Goal: Communication & Community: Answer question/provide support

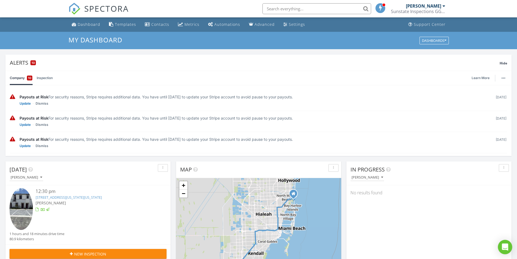
drag, startPoint x: 504, startPoint y: 247, endPoint x: 498, endPoint y: 243, distance: 8.0
click at [504, 247] on icon "Open Intercom Messenger" at bounding box center [505, 246] width 6 height 7
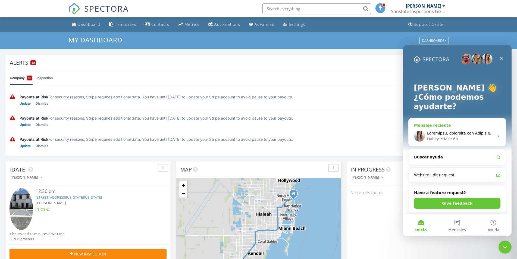
click at [496, 136] on icon "Intercom Messenger" at bounding box center [498, 136] width 4 height 4
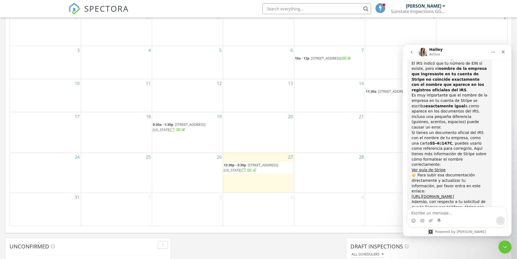
scroll to position [359, 0]
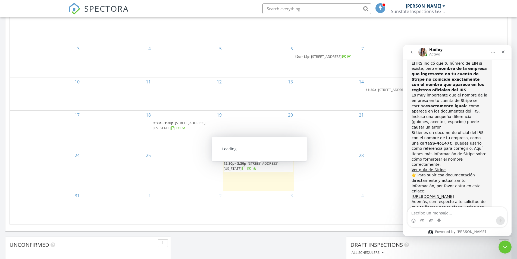
click at [255, 168] on span "[STREET_ADDRESS][US_STATE]" at bounding box center [251, 166] width 55 height 10
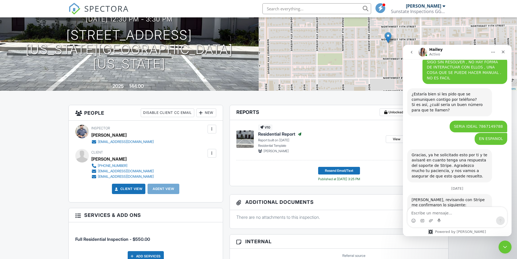
scroll to position [1422, 0]
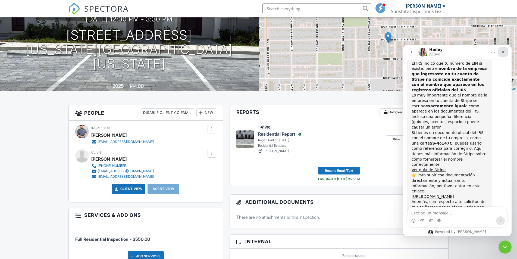
click at [504, 49] on div "Cerrar" at bounding box center [503, 52] width 10 height 10
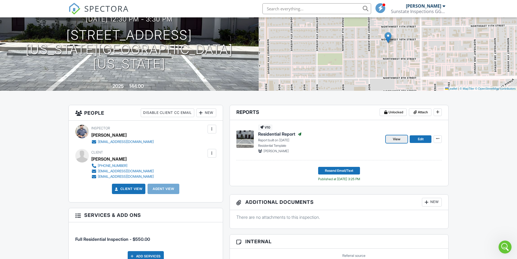
click at [402, 140] on link "View" at bounding box center [397, 139] width 22 height 8
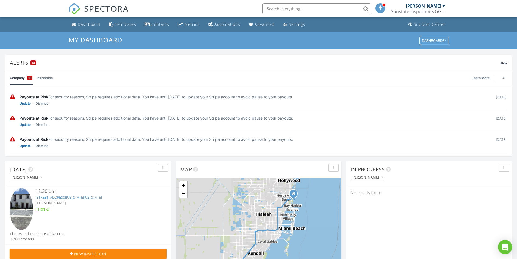
click at [507, 249] on icon "Open Intercom Messenger" at bounding box center [504, 246] width 7 height 7
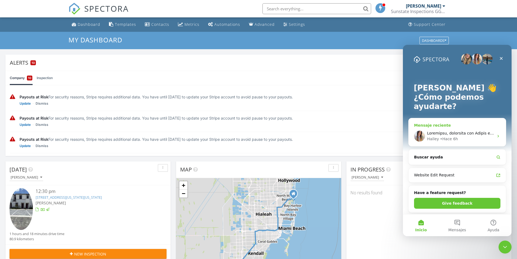
click at [467, 140] on div "Hailey • Hace 6h" at bounding box center [460, 139] width 67 height 6
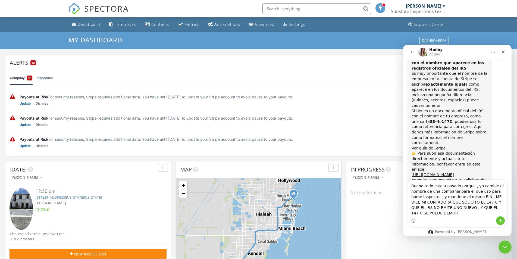
scroll to position [1449, 0]
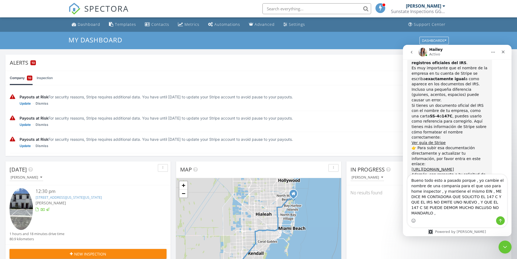
click at [424, 212] on textarea "Bueno todo esto a pasado porque , yo cambie el nombre de una compania para el q…" at bounding box center [456, 195] width 99 height 42
drag, startPoint x: 493, startPoint y: 213, endPoint x: 509, endPoint y: 213, distance: 16.0
click at [494, 213] on textarea "Bueno todo esto a pasado porque , yo cambie el nombre de una compania para el q…" at bounding box center [456, 195] width 99 height 42
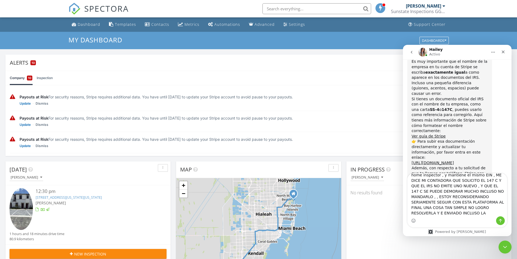
scroll to position [20, 0]
type textarea "Bueno todo esto a pasado porque , yo cambie el nombre de una compania para el q…"
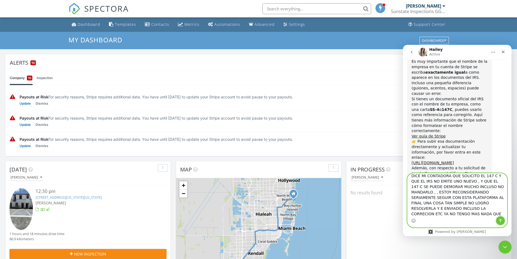
click at [502, 221] on icon "Enviar un mensaje…" at bounding box center [500, 220] width 4 height 4
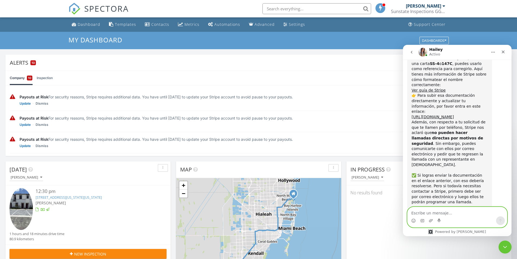
scroll to position [1501, 0]
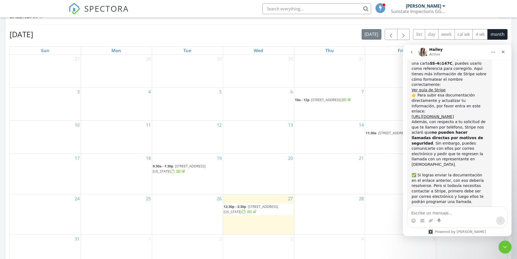
scroll to position [313, 0]
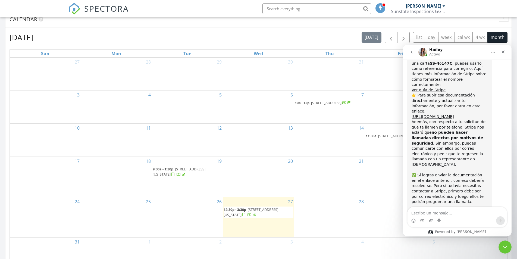
click at [242, 212] on span "12:30p - 3:30p" at bounding box center [235, 209] width 23 height 5
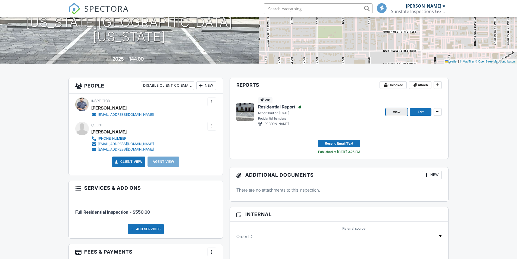
click at [396, 112] on span "View" at bounding box center [397, 111] width 8 height 5
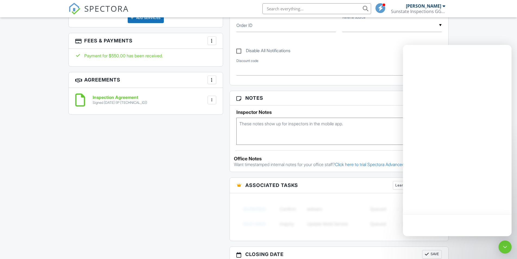
scroll to position [299, 0]
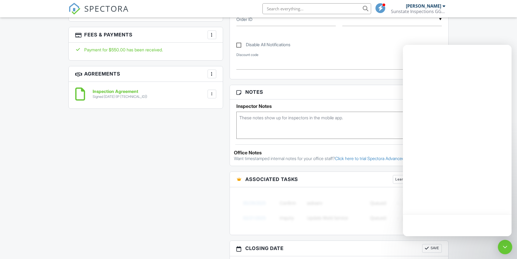
click at [505, 247] on icon "Open Intercom Messenger" at bounding box center [504, 246] width 7 height 7
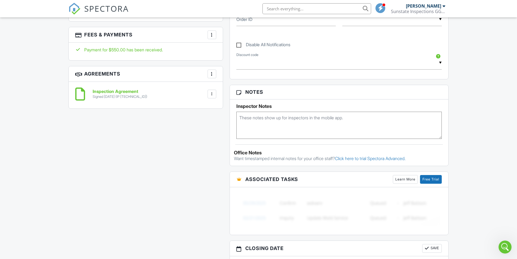
scroll to position [0, 0]
drag, startPoint x: 504, startPoint y: 246, endPoint x: 992, endPoint y: 474, distance: 538.2
click at [504, 246] on icon "Abrir Intercom Messenger" at bounding box center [504, 246] width 9 height 9
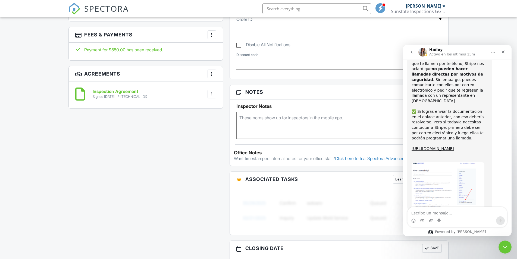
scroll to position [1565, 0]
click at [451, 214] on textarea "Escribe un mensaje..." at bounding box center [456, 211] width 99 height 9
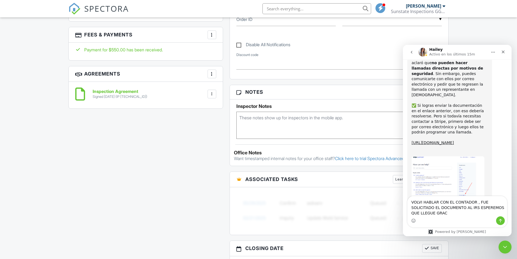
scroll to position [1576, 0]
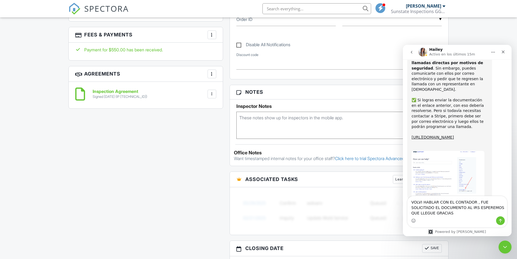
type textarea "VOLVI HABLAR CON EL CONTADOR , FUE SOLICITADO EL DOCUMENTO AL IRS ESPEREMOS QUE…"
click at [500, 222] on icon "Enviar un mensaje…" at bounding box center [500, 220] width 4 height 4
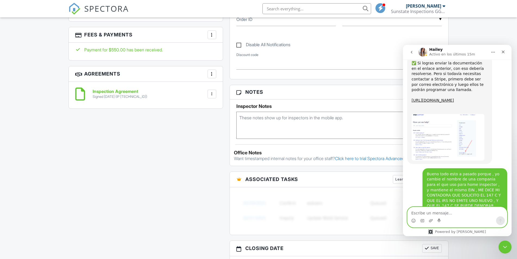
scroll to position [1619, 0]
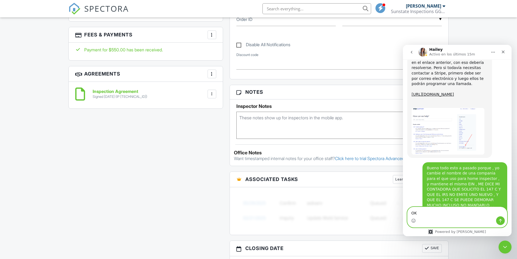
type textarea "OK"
click at [501, 221] on icon "Enviar un mensaje…" at bounding box center [500, 220] width 4 height 4
